Goal: Check status: Check status

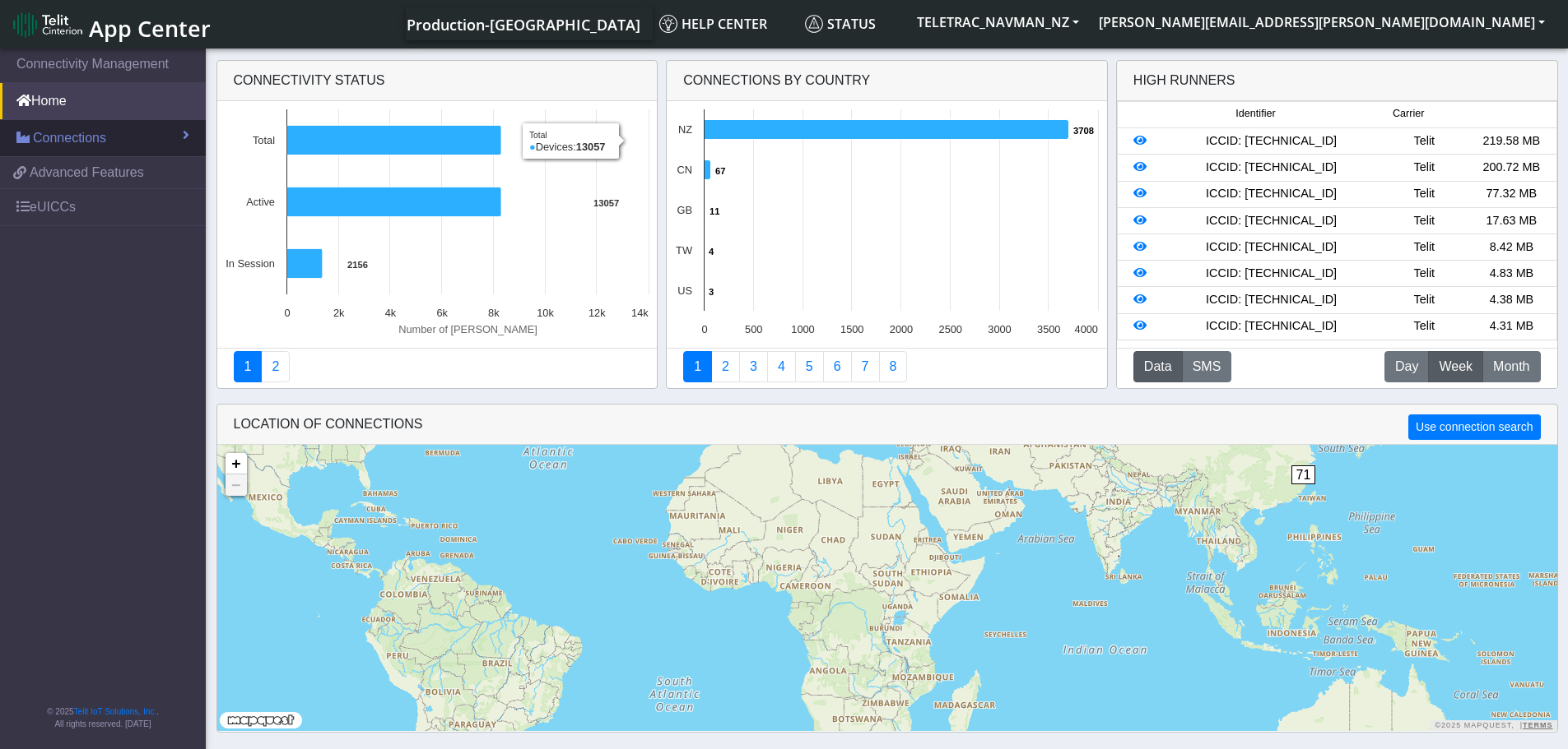
click at [98, 136] on span "Connections" at bounding box center [70, 138] width 74 height 20
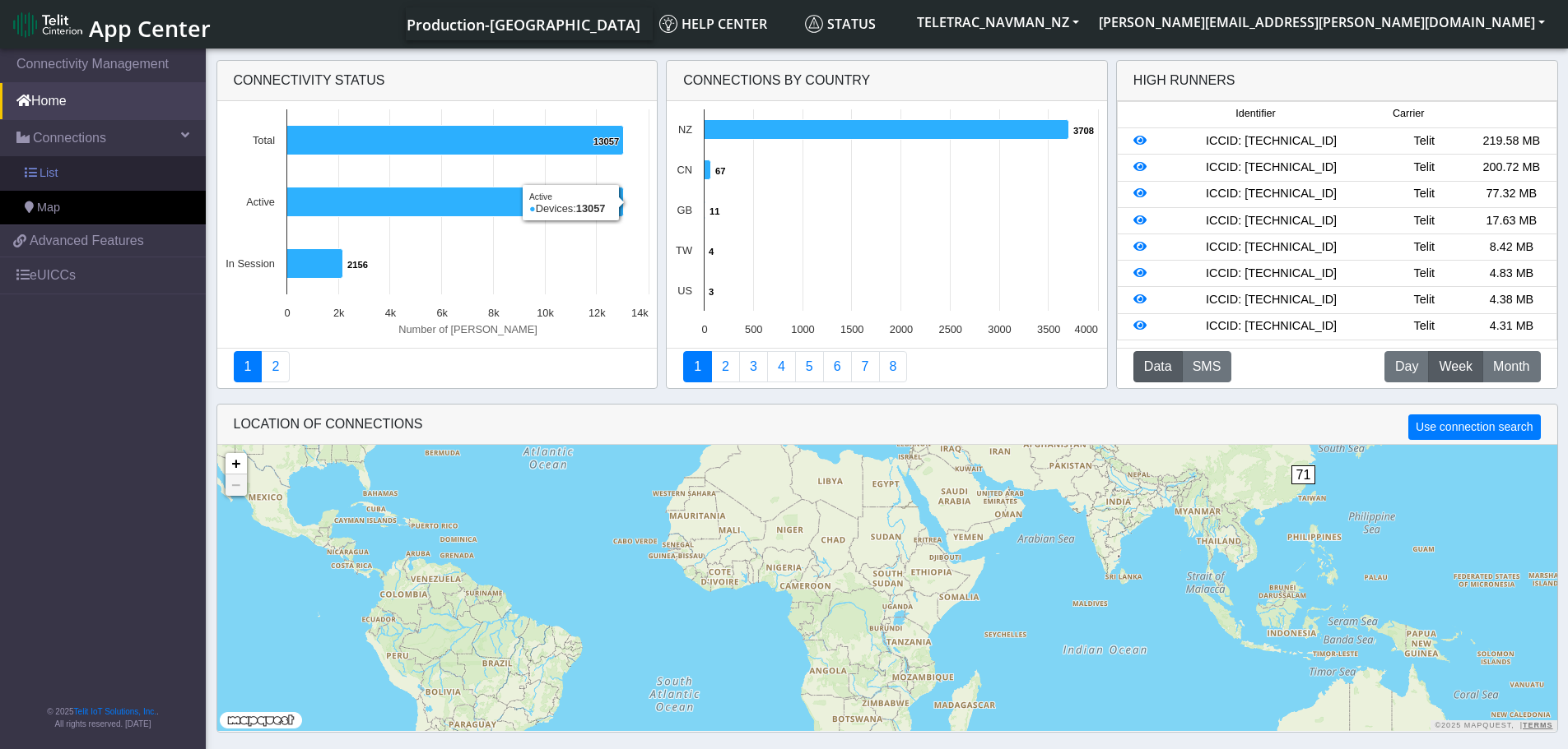
click at [41, 176] on span "List" at bounding box center [49, 173] width 18 height 18
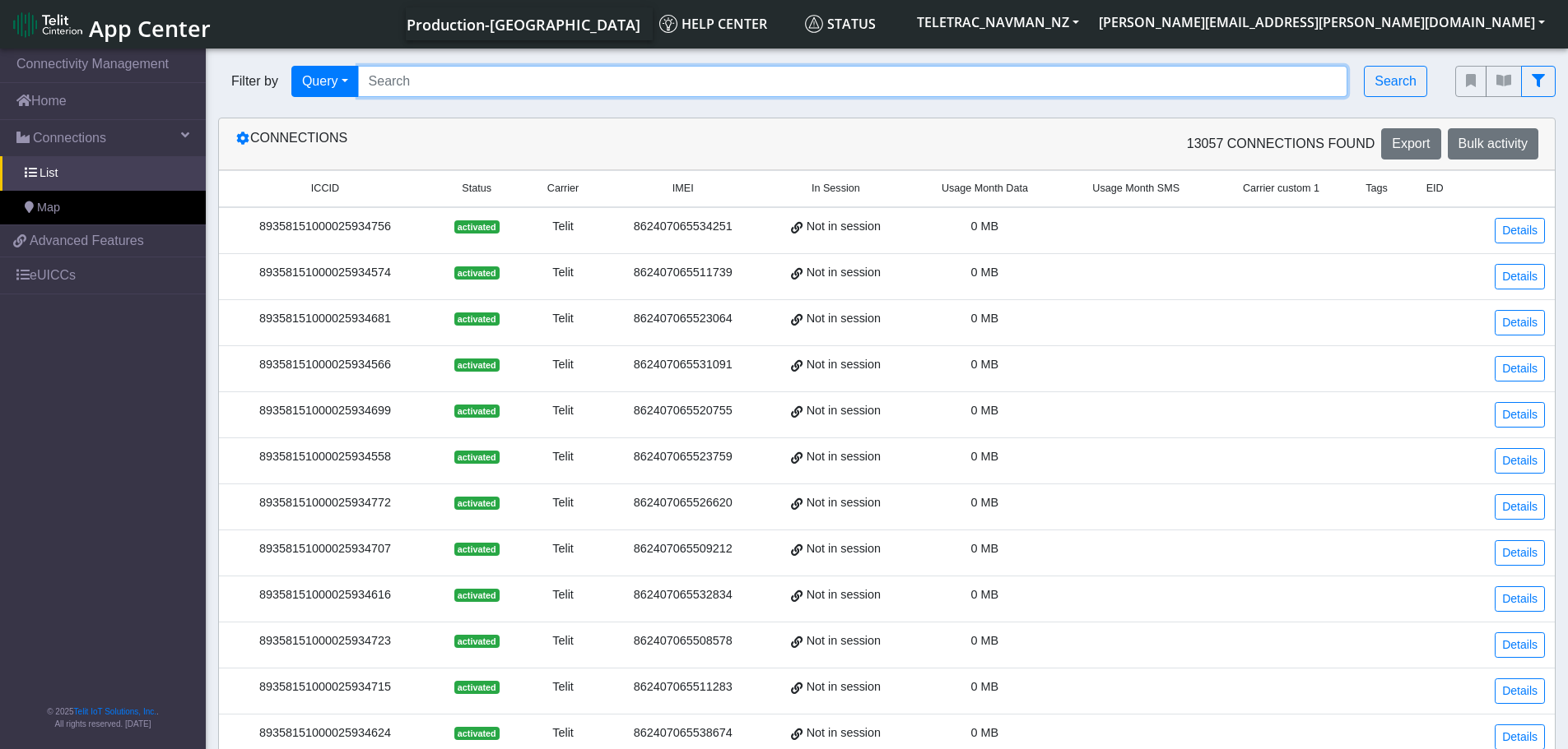
click at [475, 81] on input "Search..." at bounding box center [853, 81] width 990 height 31
paste input "89358151000025903132"
type input "89358151000025903132"
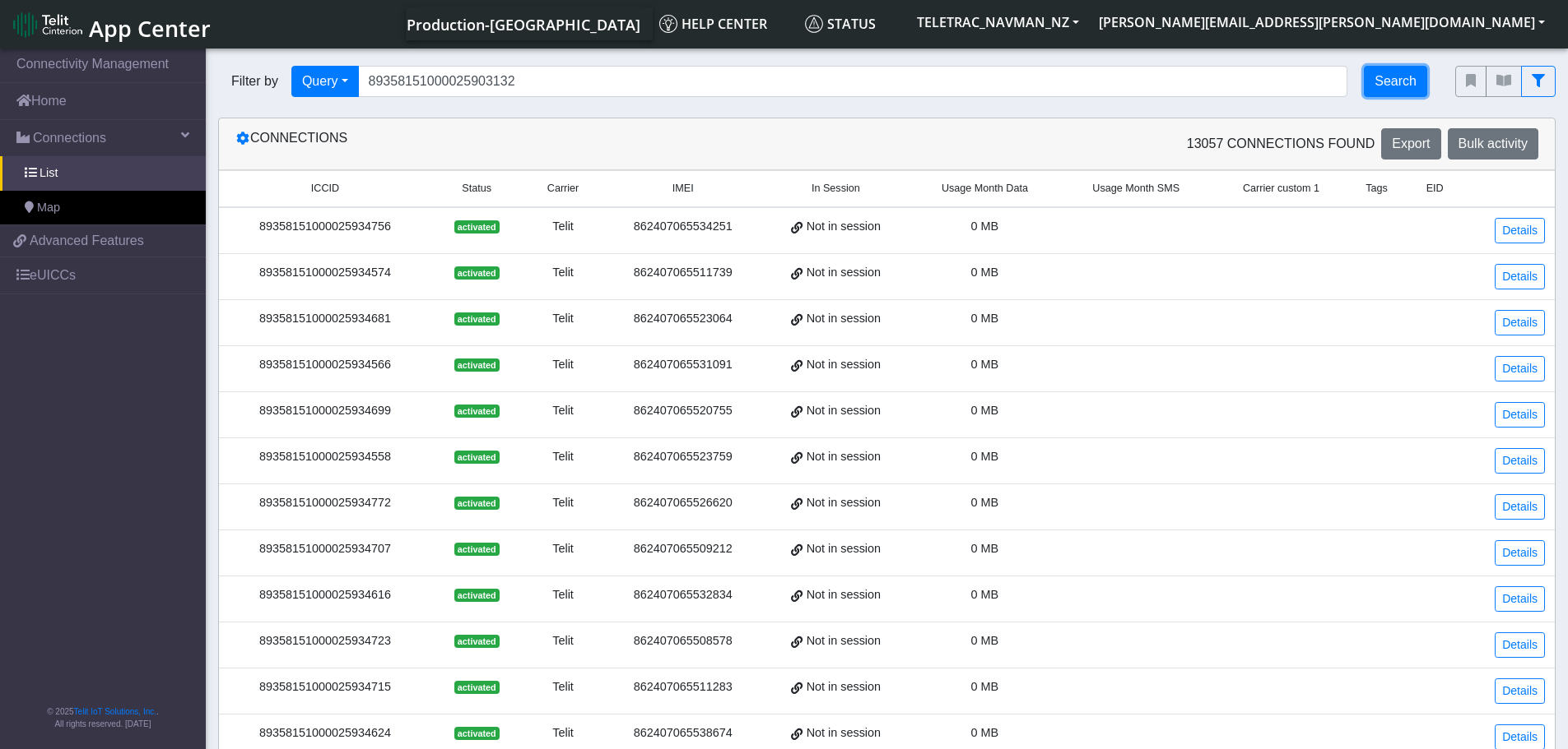
click at [1417, 80] on button "Search" at bounding box center [1395, 81] width 64 height 31
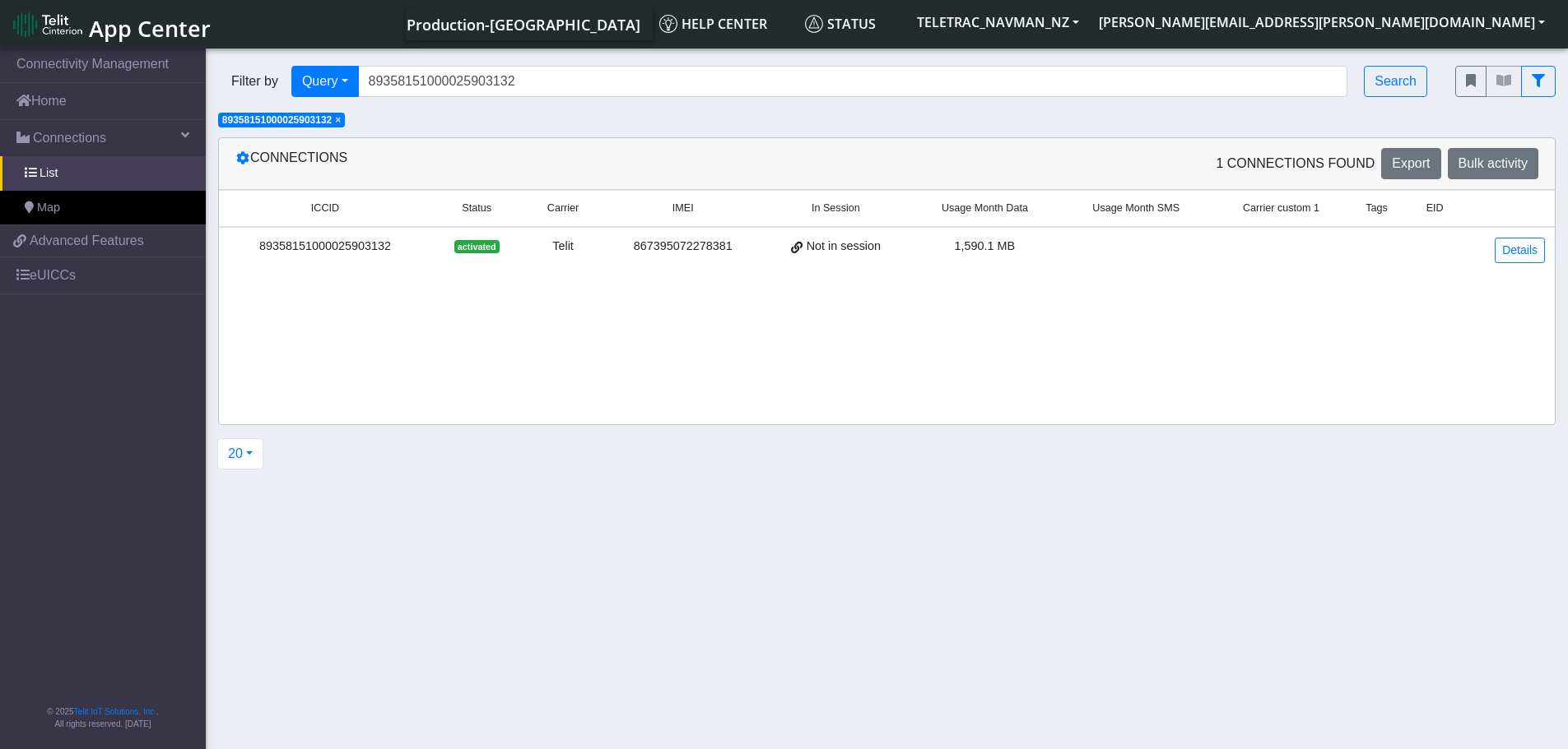
click at [363, 248] on div "89358151000025903132" at bounding box center [325, 247] width 193 height 18
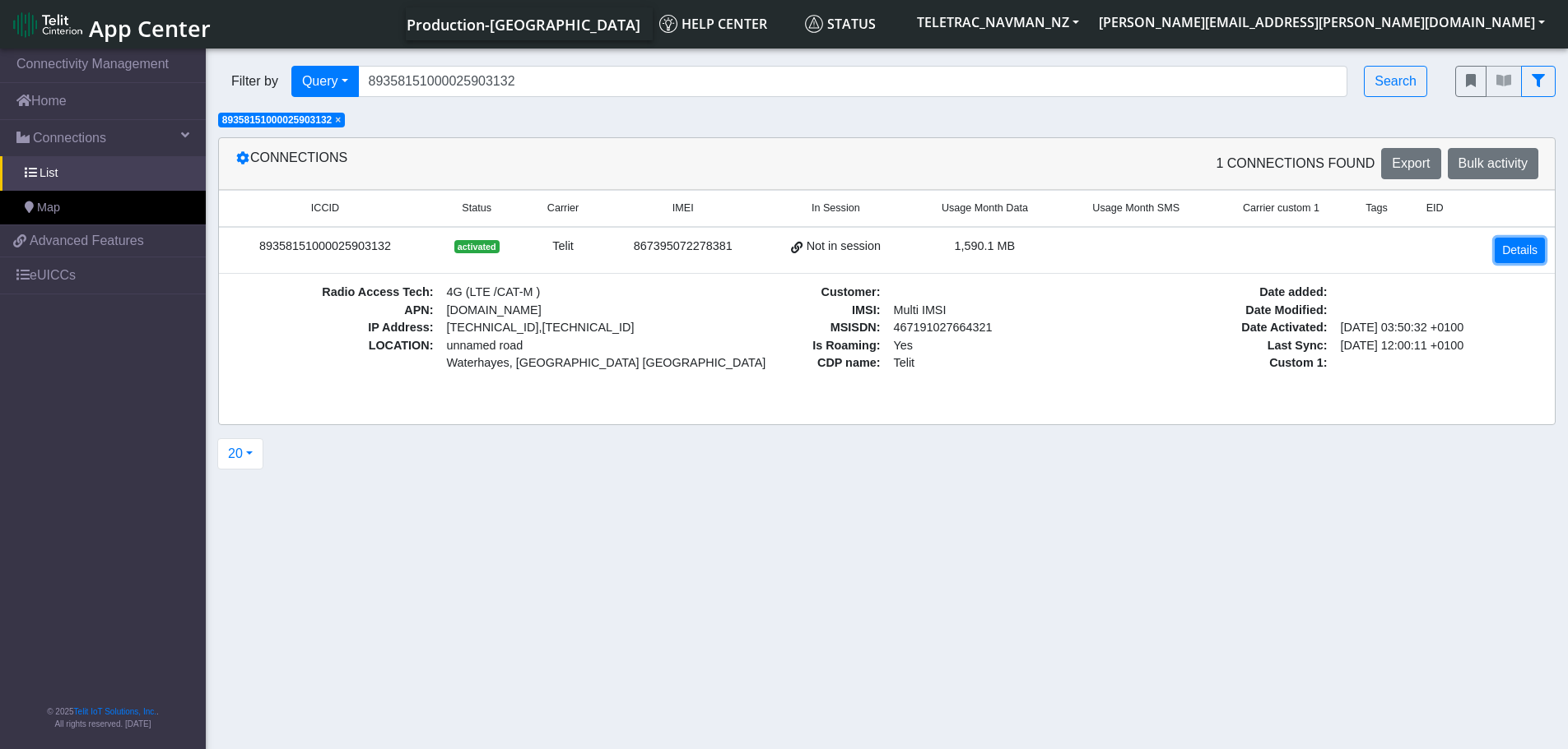
click at [1512, 243] on link "Details" at bounding box center [1519, 251] width 50 height 26
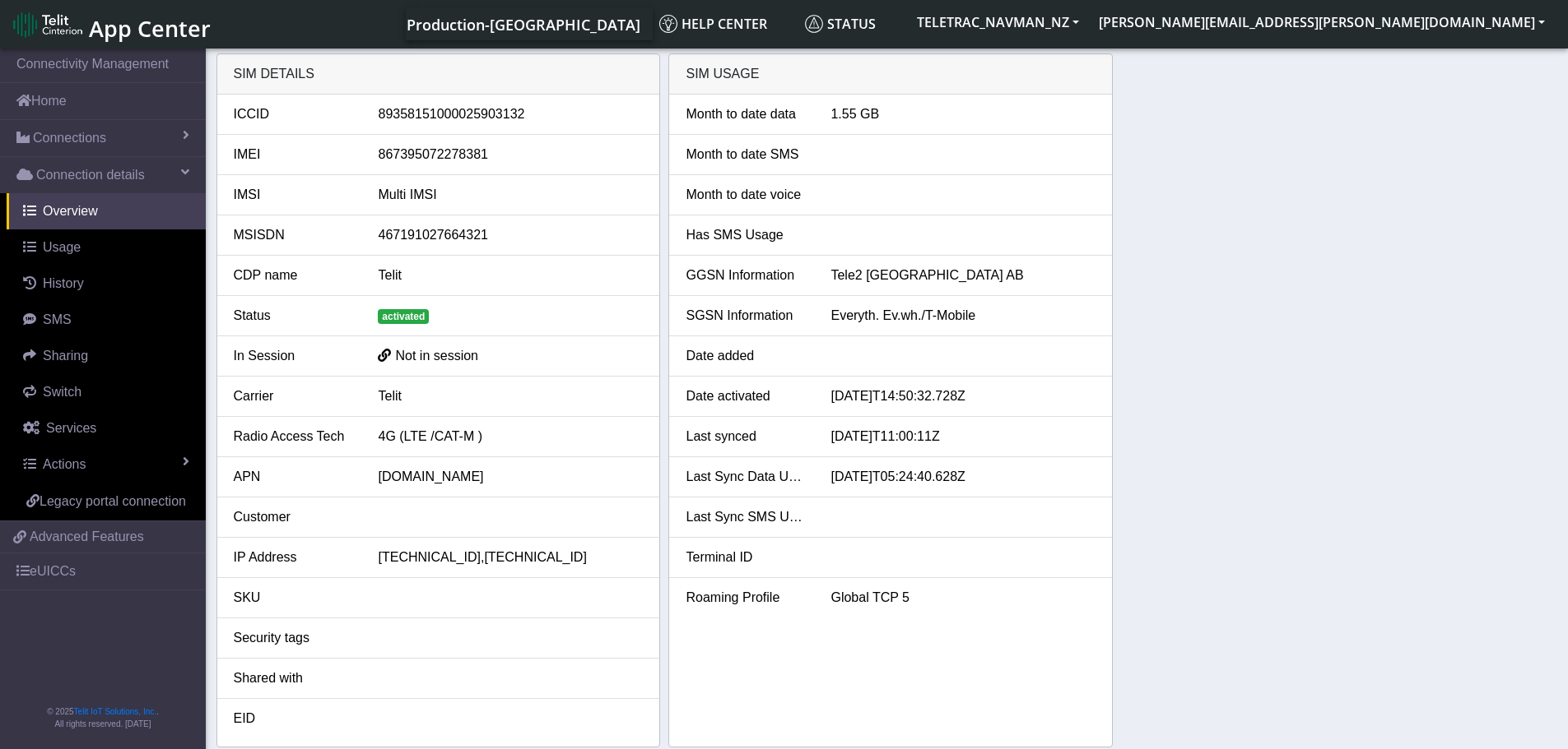
drag, startPoint x: 857, startPoint y: 439, endPoint x: 965, endPoint y: 437, distance: 108.0
click at [965, 437] on div "[DATE]T11:00:11Z" at bounding box center [962, 437] width 290 height 20
drag, startPoint x: 846, startPoint y: 481, endPoint x: 922, endPoint y: 479, distance: 76.0
click at [922, 479] on div "[DATE]T05:24:40.628Z" at bounding box center [962, 477] width 290 height 20
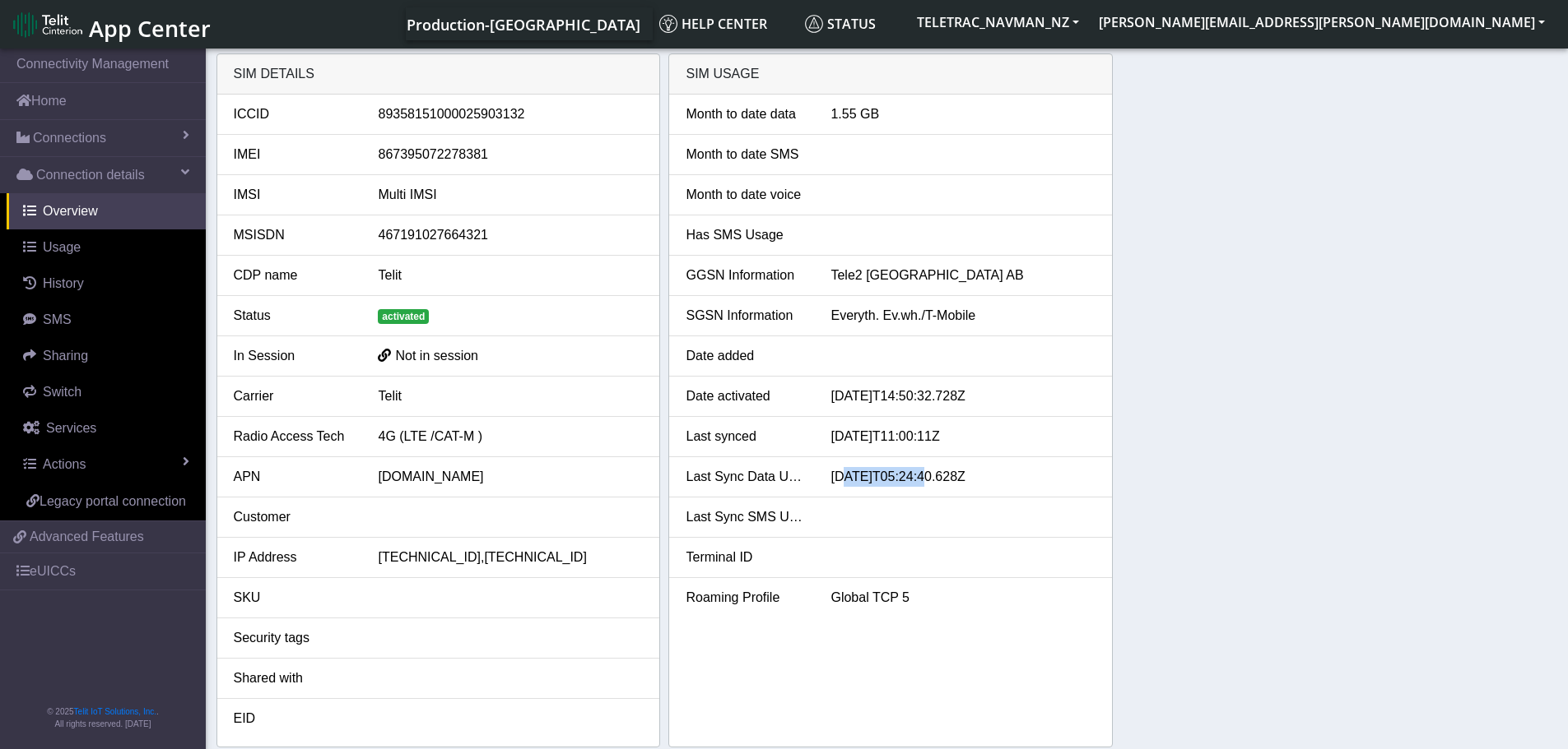
click at [922, 479] on div "[DATE]T05:24:40.628Z" at bounding box center [962, 477] width 290 height 20
click at [82, 260] on link "Usage" at bounding box center [106, 248] width 199 height 36
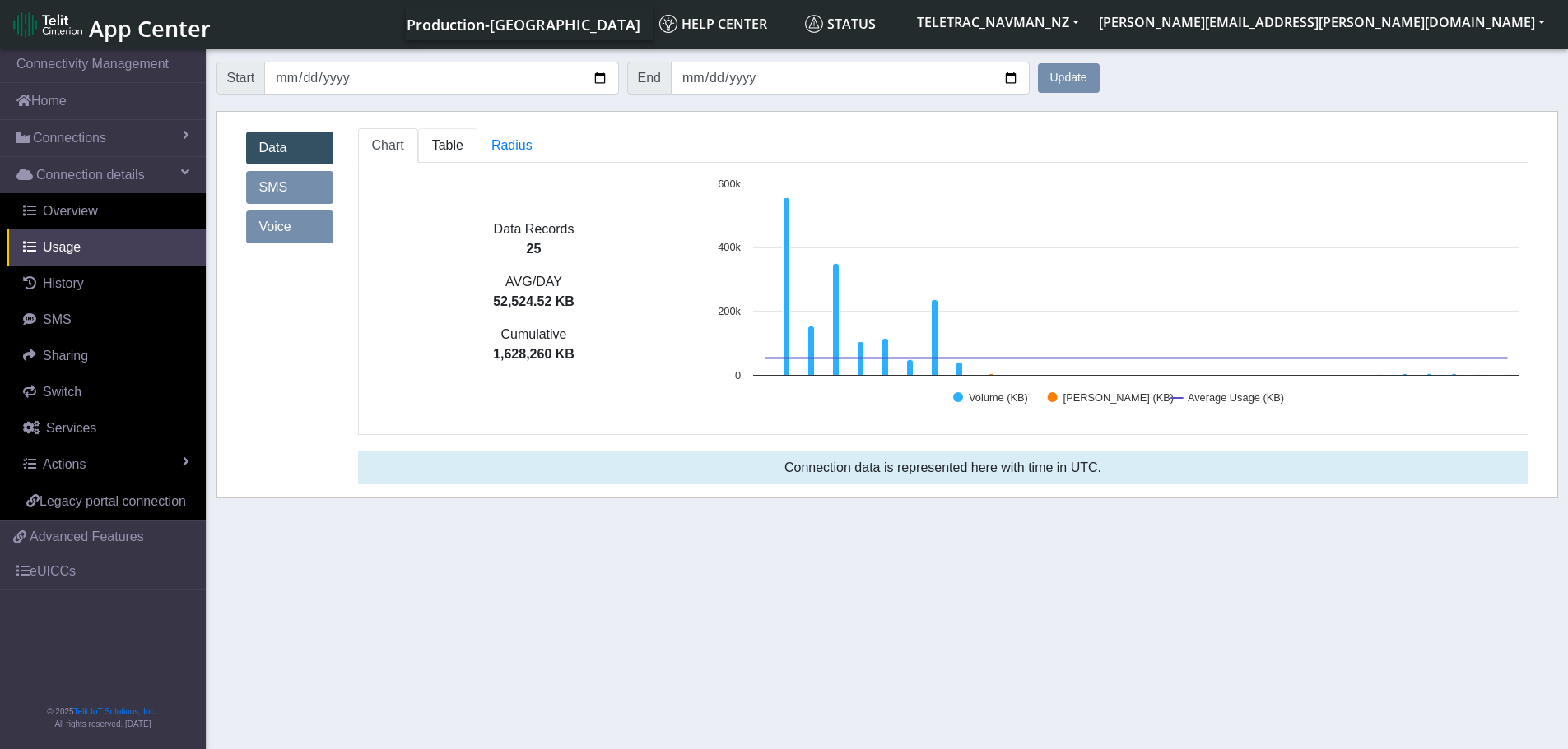
click at [434, 151] on span "Table" at bounding box center [447, 145] width 31 height 14
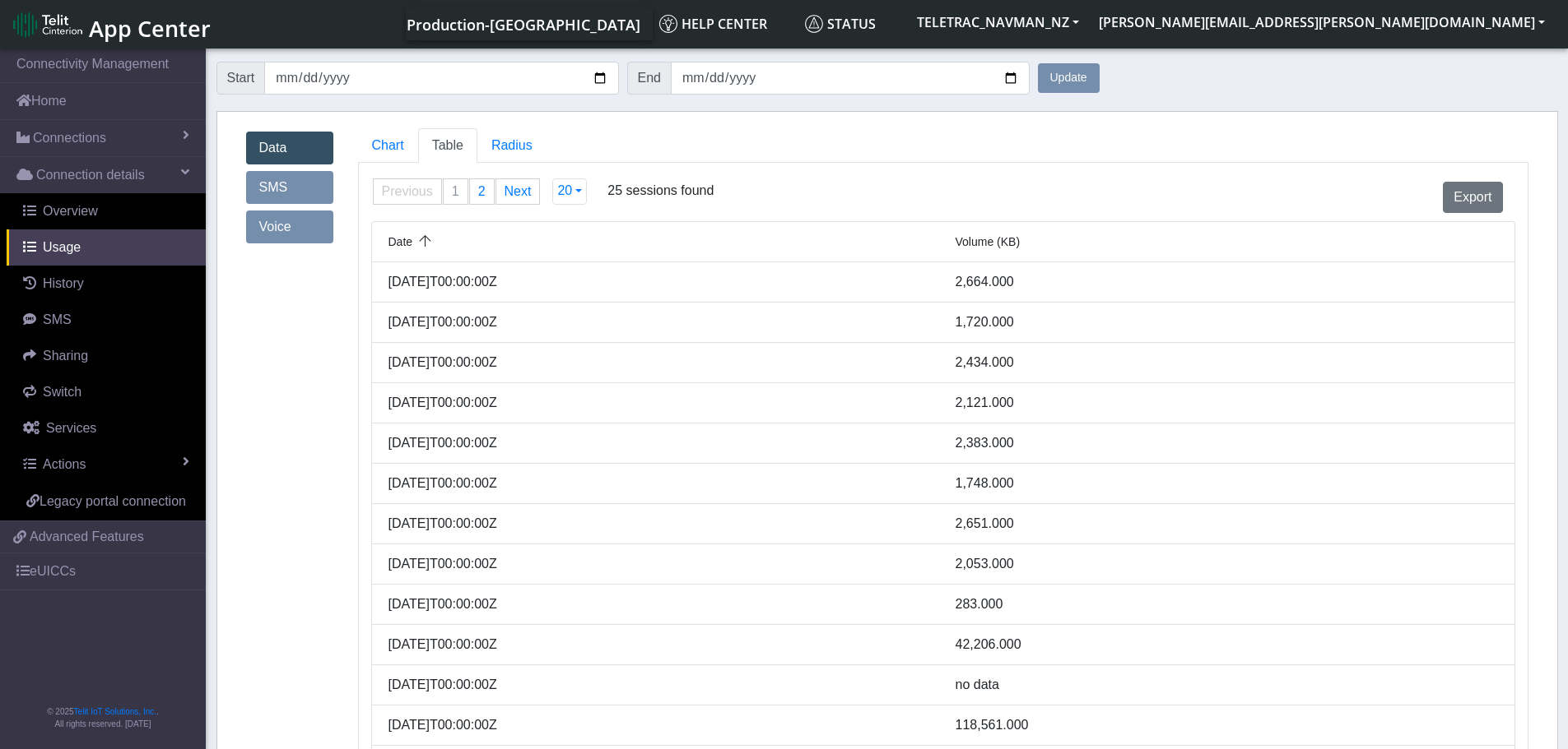
drag, startPoint x: 1025, startPoint y: 281, endPoint x: 1156, endPoint y: 286, distance: 131.1
click at [1156, 286] on div "[DATE]T00:00:00Z 2,664.000" at bounding box center [943, 282] width 1134 height 20
click at [1156, 286] on div "2,664.000" at bounding box center [1227, 282] width 567 height 20
click at [506, 156] on link "Radius" at bounding box center [511, 145] width 69 height 35
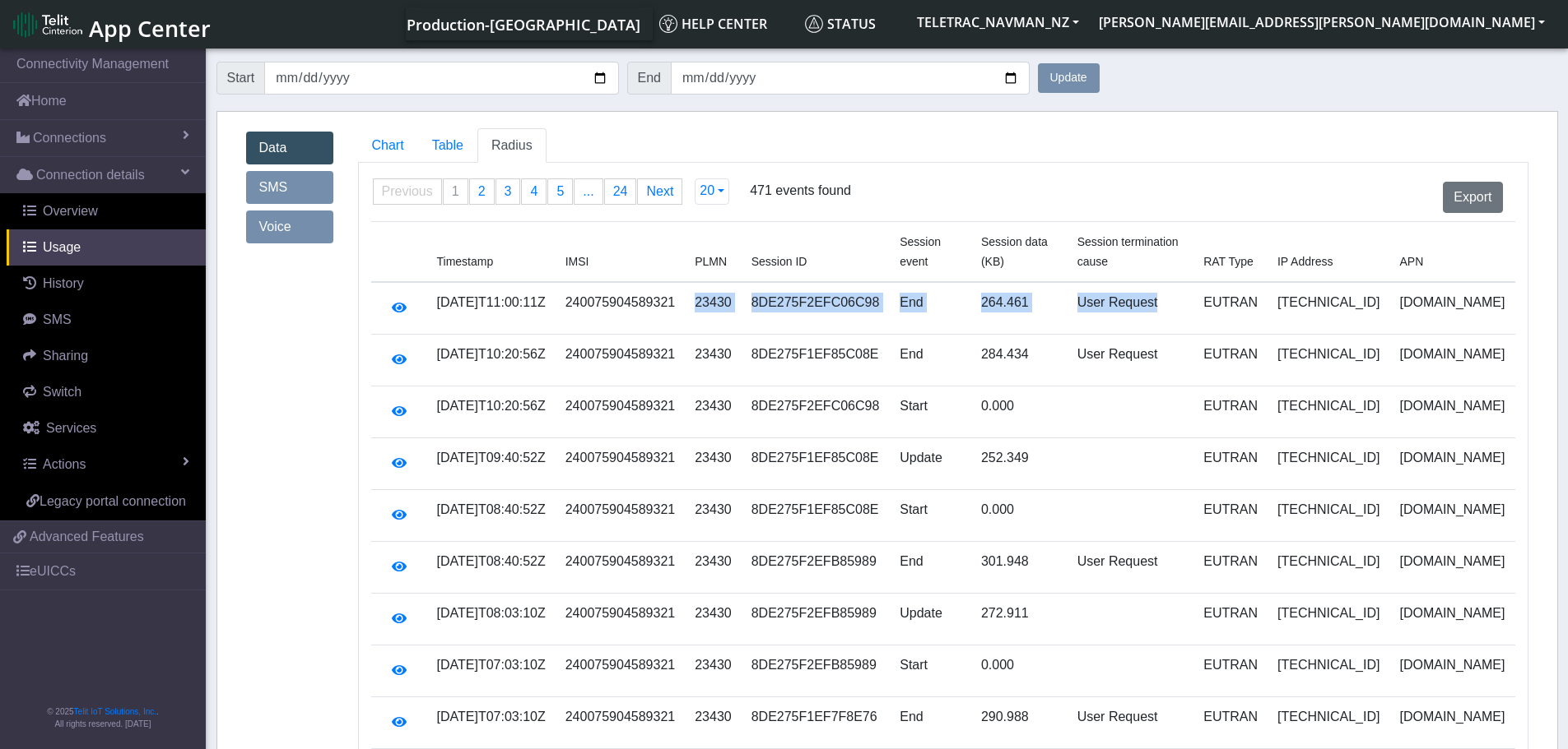
drag, startPoint x: 816, startPoint y: 274, endPoint x: 1187, endPoint y: 284, distance: 371.1
click at [1187, 284] on tr "[DATE]T11:00:11Z 240075904589321 23430 8DE275F2EFC06C98 End 264.461 User Reques…" at bounding box center [943, 308] width 1144 height 53
click at [1187, 284] on td "User Request" at bounding box center [1130, 308] width 126 height 53
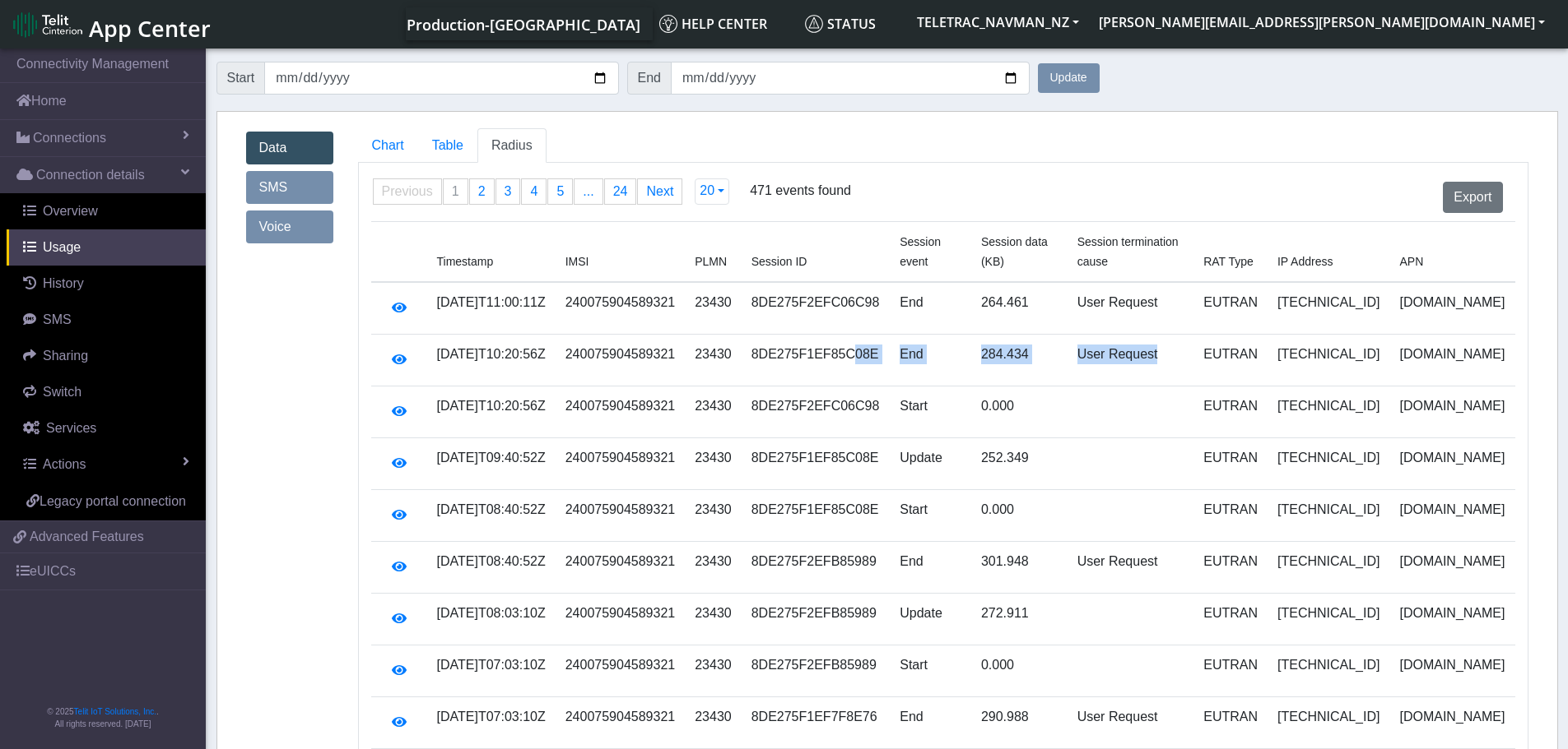
drag, startPoint x: 864, startPoint y: 332, endPoint x: 1202, endPoint y: 337, distance: 338.0
click at [1202, 337] on tr "[DATE]T10:20:56Z 240075904589321 23430 8DE275F1EF85C08E End 284.434 User Reques…" at bounding box center [943, 361] width 1144 height 52
click at [1194, 337] on td "User Request" at bounding box center [1130, 361] width 126 height 52
click at [903, 179] on div "Export" at bounding box center [1185, 198] width 685 height 46
